Goal: Task Accomplishment & Management: Use online tool/utility

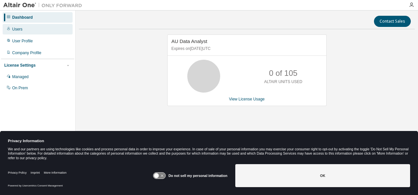
click at [23, 29] on div "Users" at bounding box center [38, 29] width 70 height 11
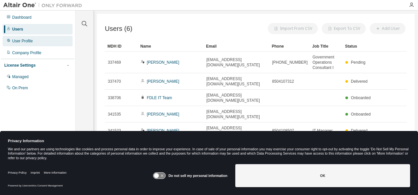
click at [23, 42] on div "User Profile" at bounding box center [22, 40] width 21 height 5
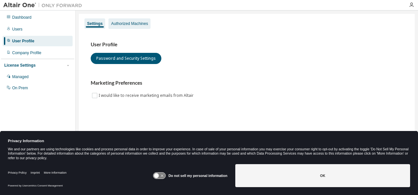
click at [145, 24] on div "Authorized Machines" at bounding box center [129, 23] width 37 height 5
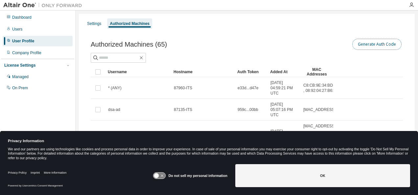
click at [338, 45] on button "Generate Auth Code" at bounding box center [376, 44] width 49 height 11
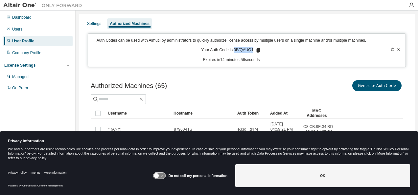
drag, startPoint x: 251, startPoint y: 51, endPoint x: 233, endPoint y: 50, distance: 17.8
click at [233, 50] on p "Your Auth Code is: 0IVQAUQ1" at bounding box center [231, 50] width 60 height 6
copy p "0IVQAUQ1"
